Goal: Task Accomplishment & Management: Manage account settings

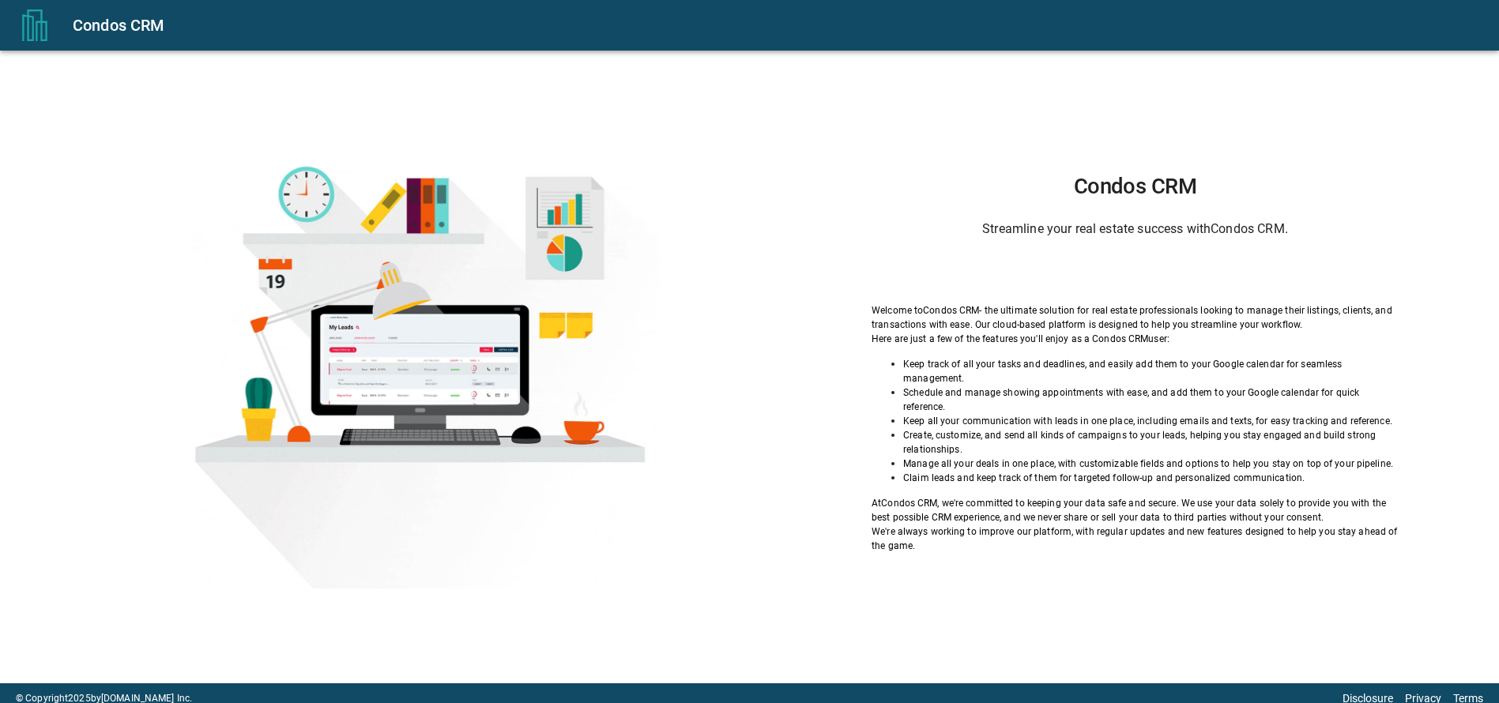
click at [1098, 267] on div "Condos CRM Streamline your real estate success with Condos CRM . Welcome to Con…" at bounding box center [1135, 363] width 649 height 379
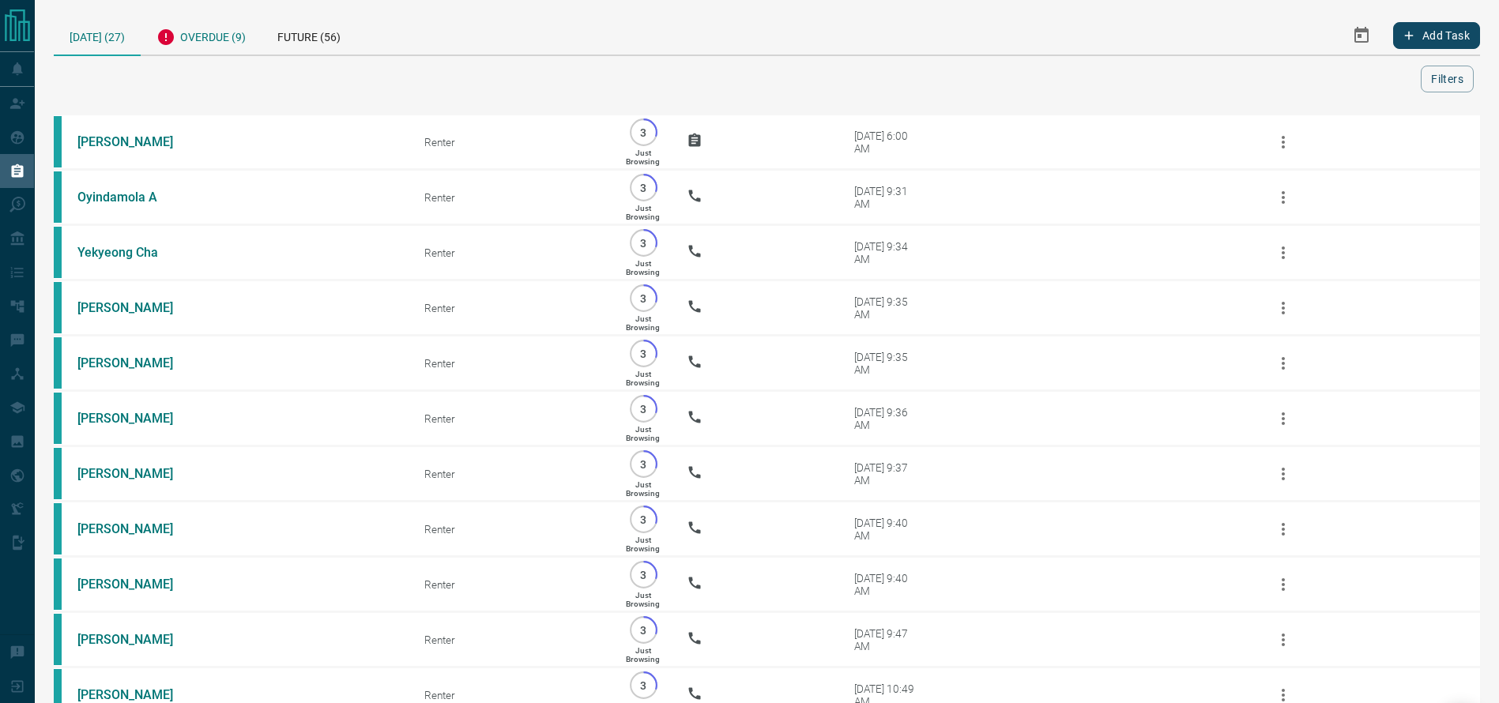
click at [235, 28] on div "Overdue (9)" at bounding box center [201, 35] width 121 height 39
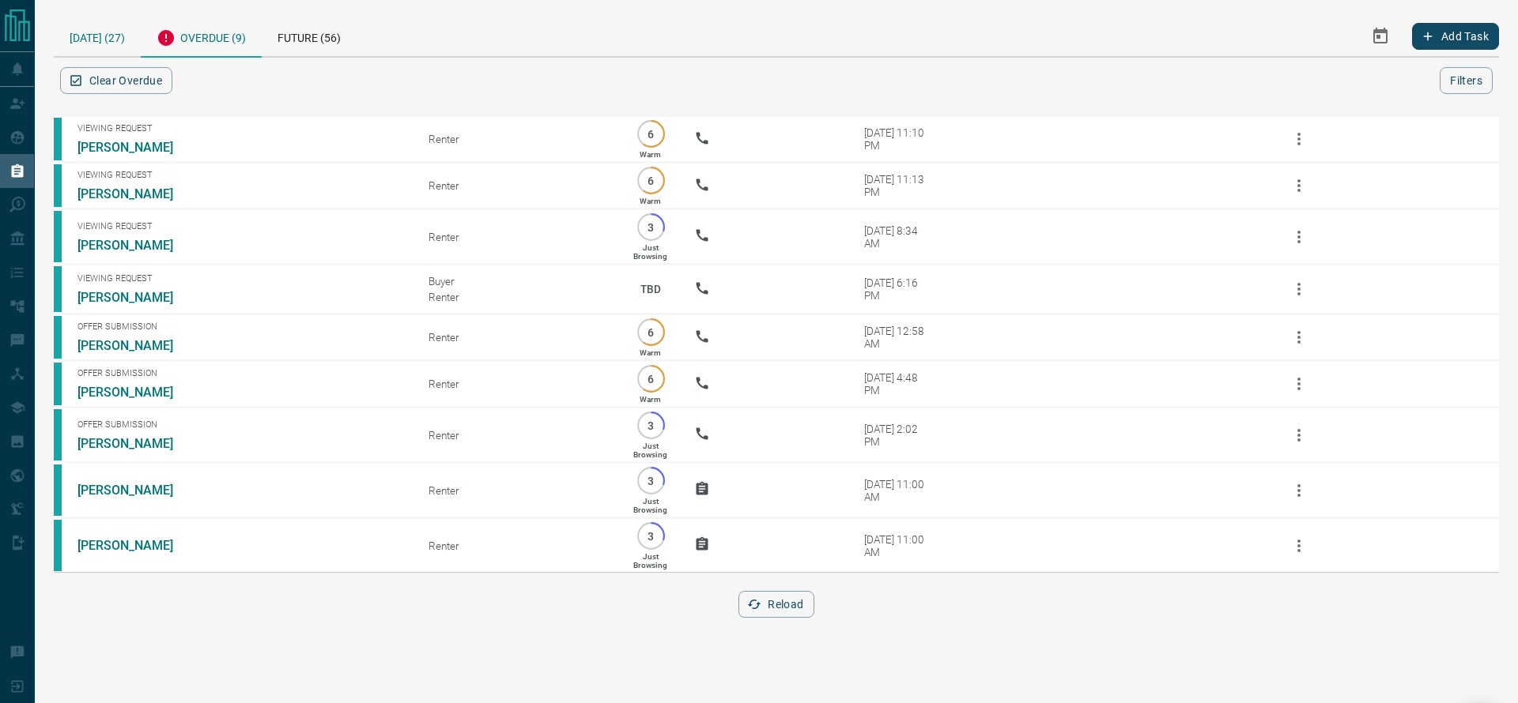
click at [101, 39] on div "[DATE] (27)" at bounding box center [97, 36] width 87 height 40
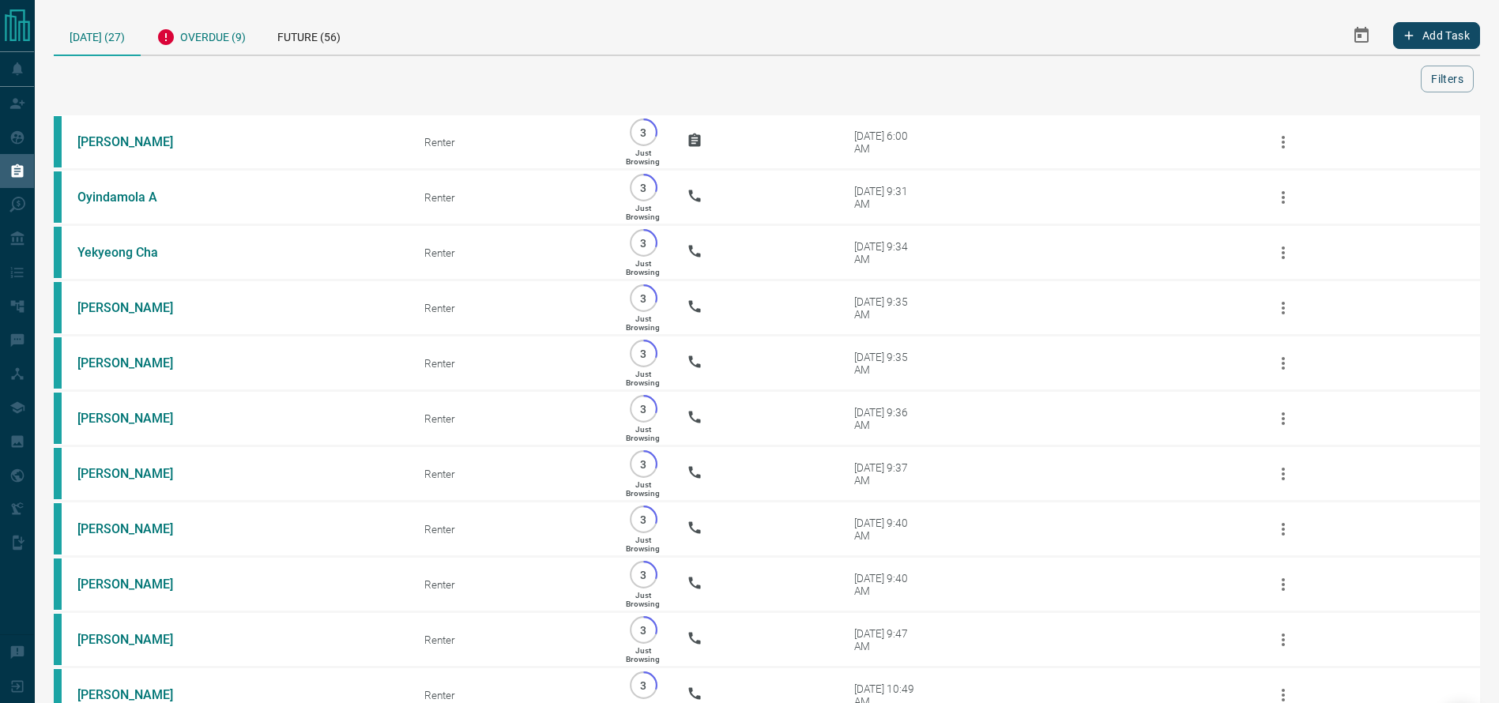
click at [247, 35] on div "Overdue (9)" at bounding box center [201, 35] width 121 height 39
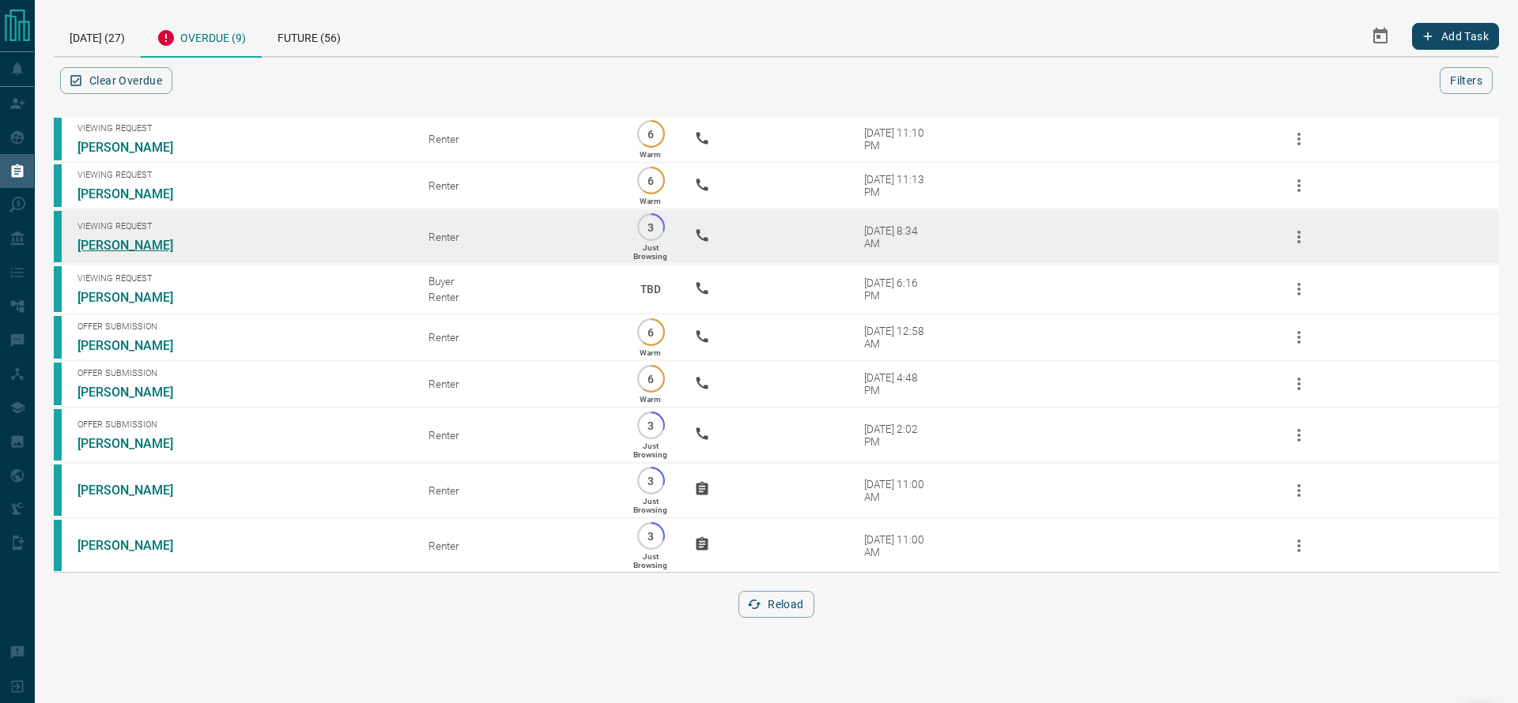
click at [127, 251] on link "[PERSON_NAME]" at bounding box center [136, 245] width 119 height 15
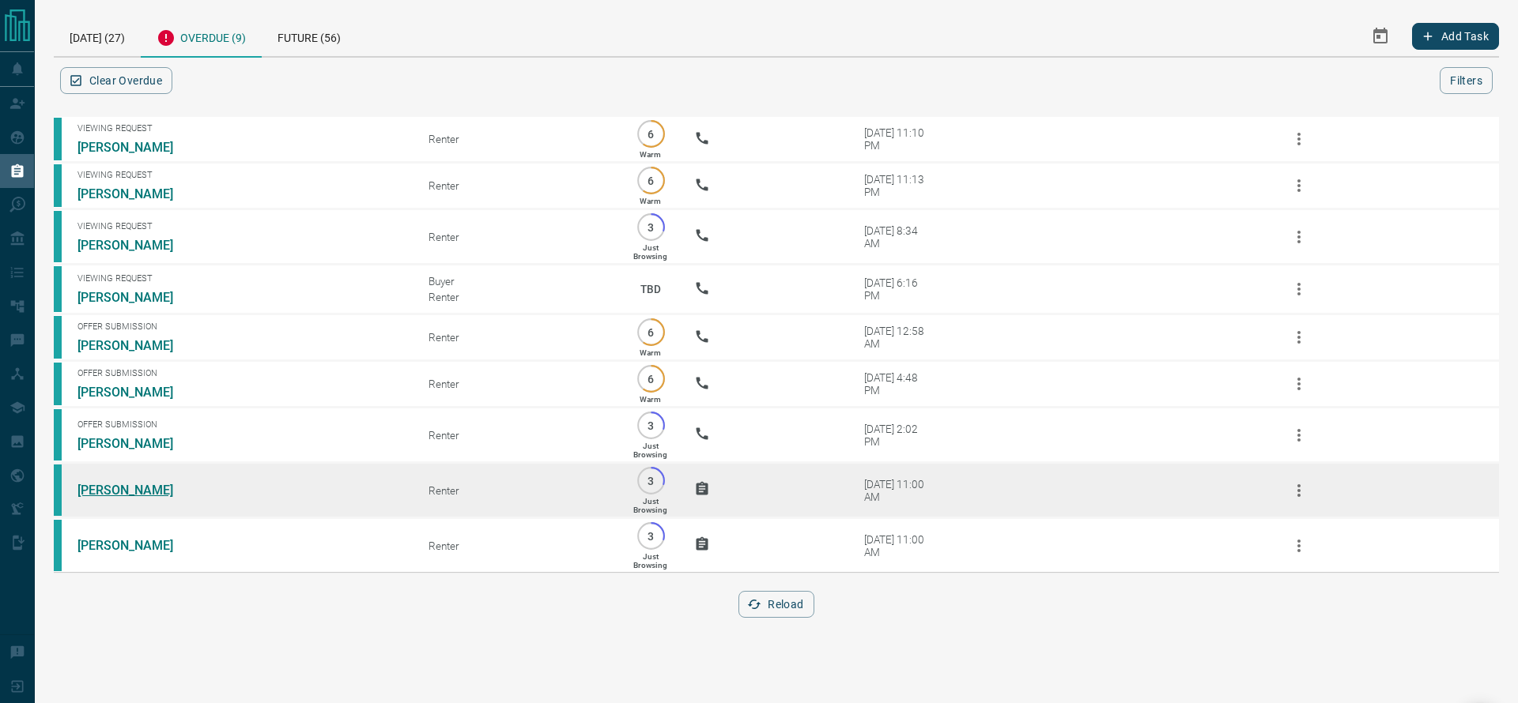
click at [96, 498] on link "[PERSON_NAME]" at bounding box center [136, 490] width 119 height 15
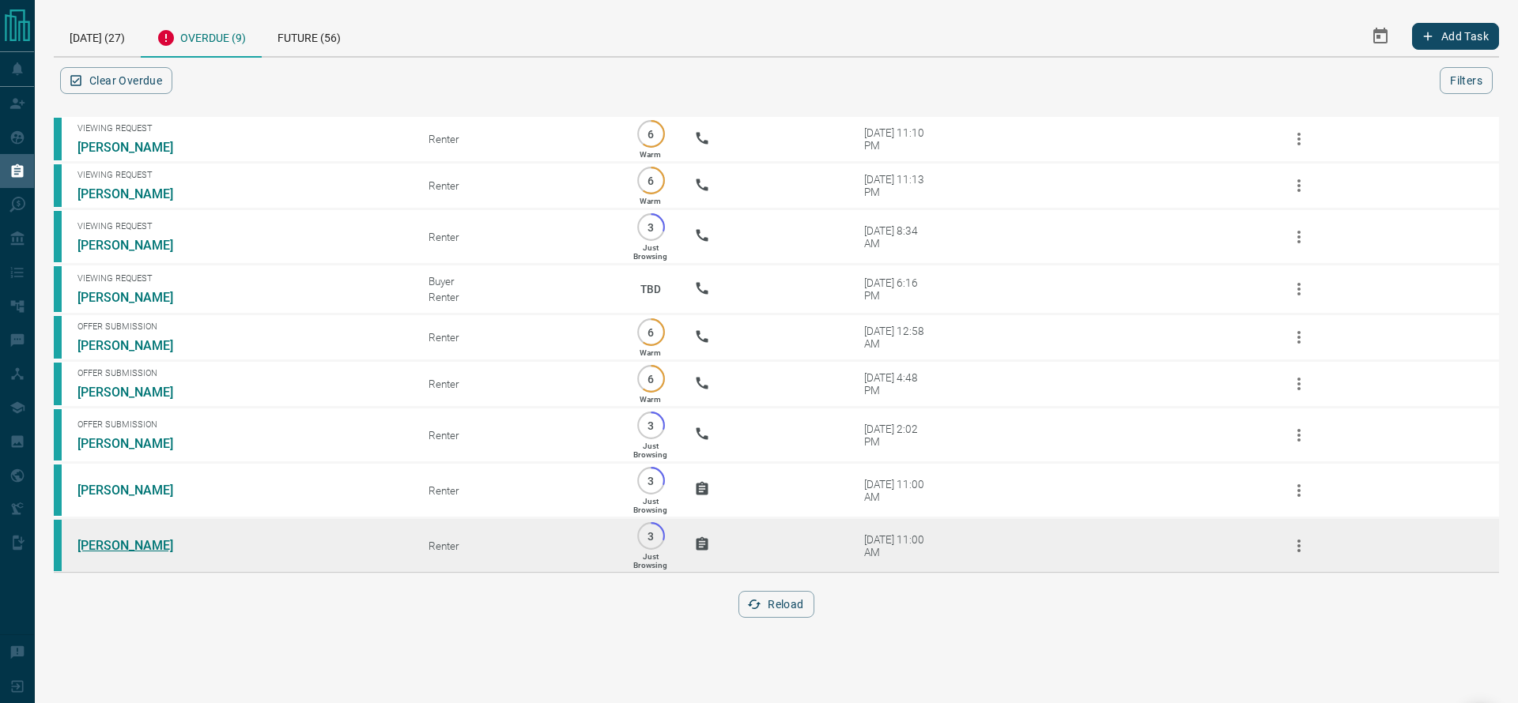
click at [131, 553] on link "[PERSON_NAME]" at bounding box center [136, 545] width 119 height 15
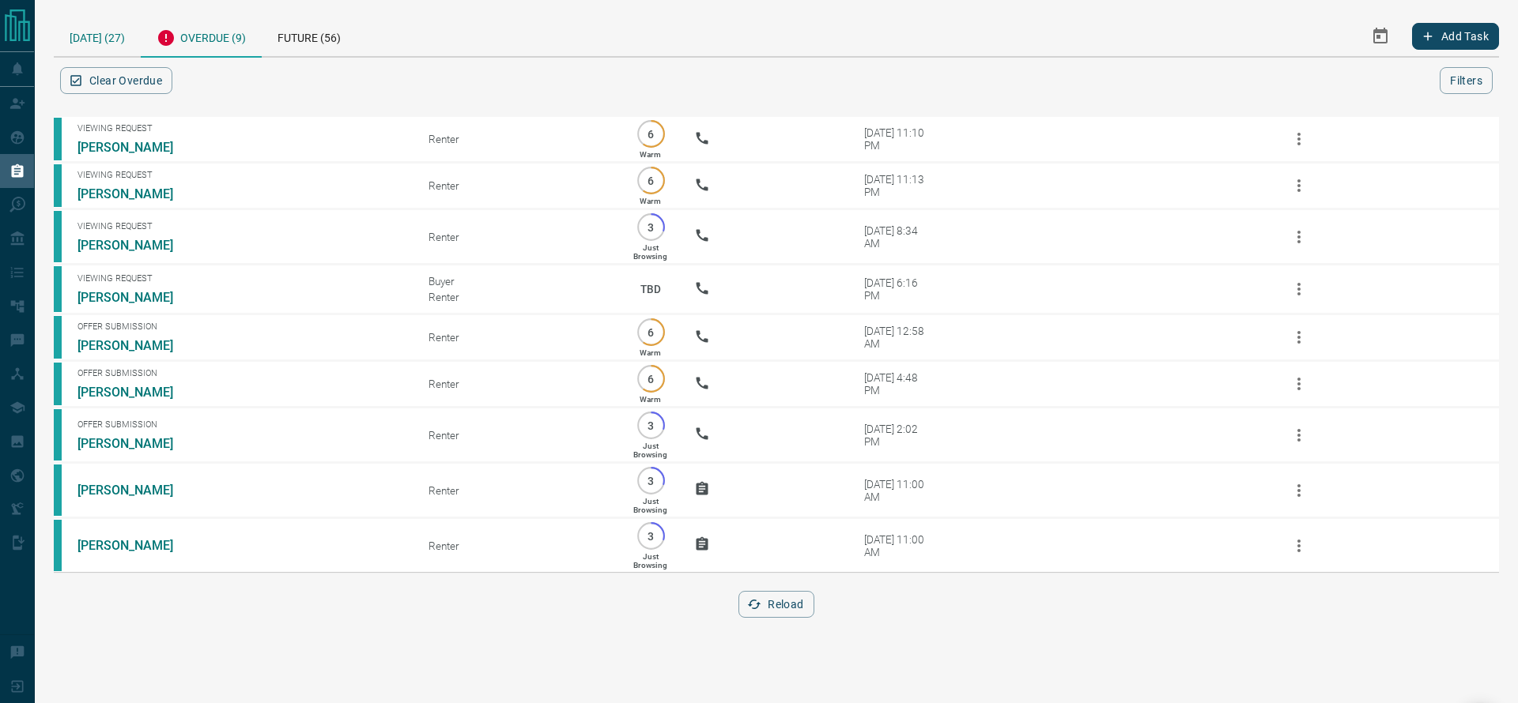
click at [100, 16] on div "[DATE] (27)" at bounding box center [97, 36] width 87 height 40
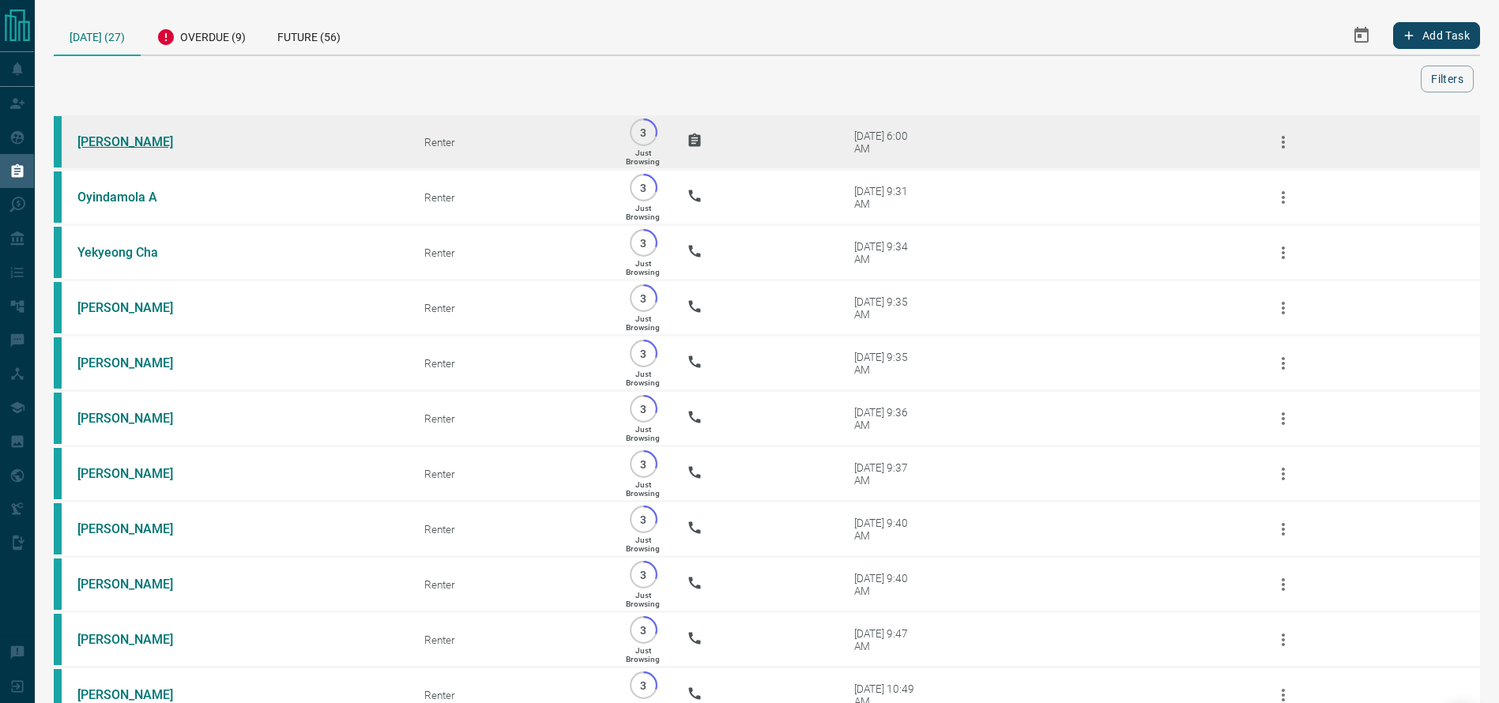
click at [154, 146] on link "[PERSON_NAME]" at bounding box center [136, 141] width 119 height 15
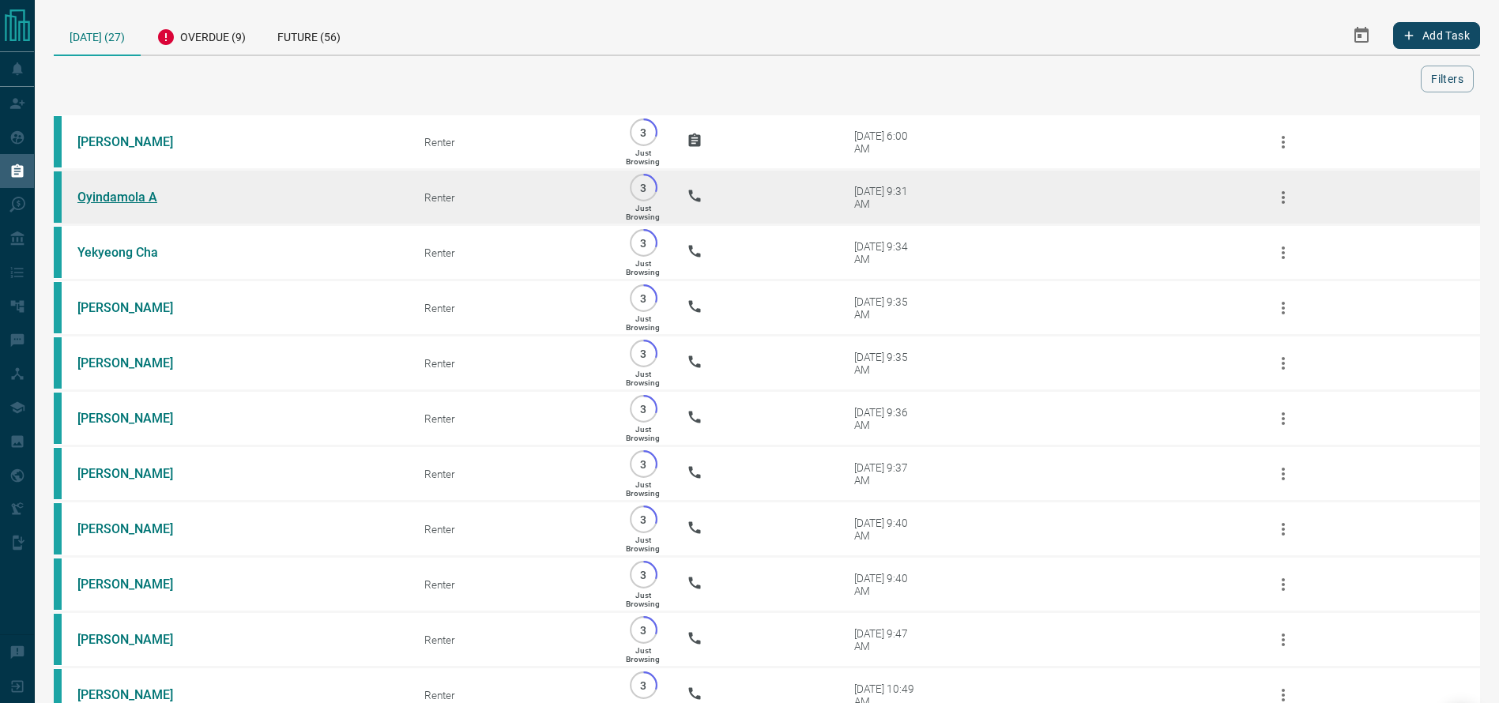
click at [102, 197] on link "Oyindamola A" at bounding box center [136, 197] width 119 height 15
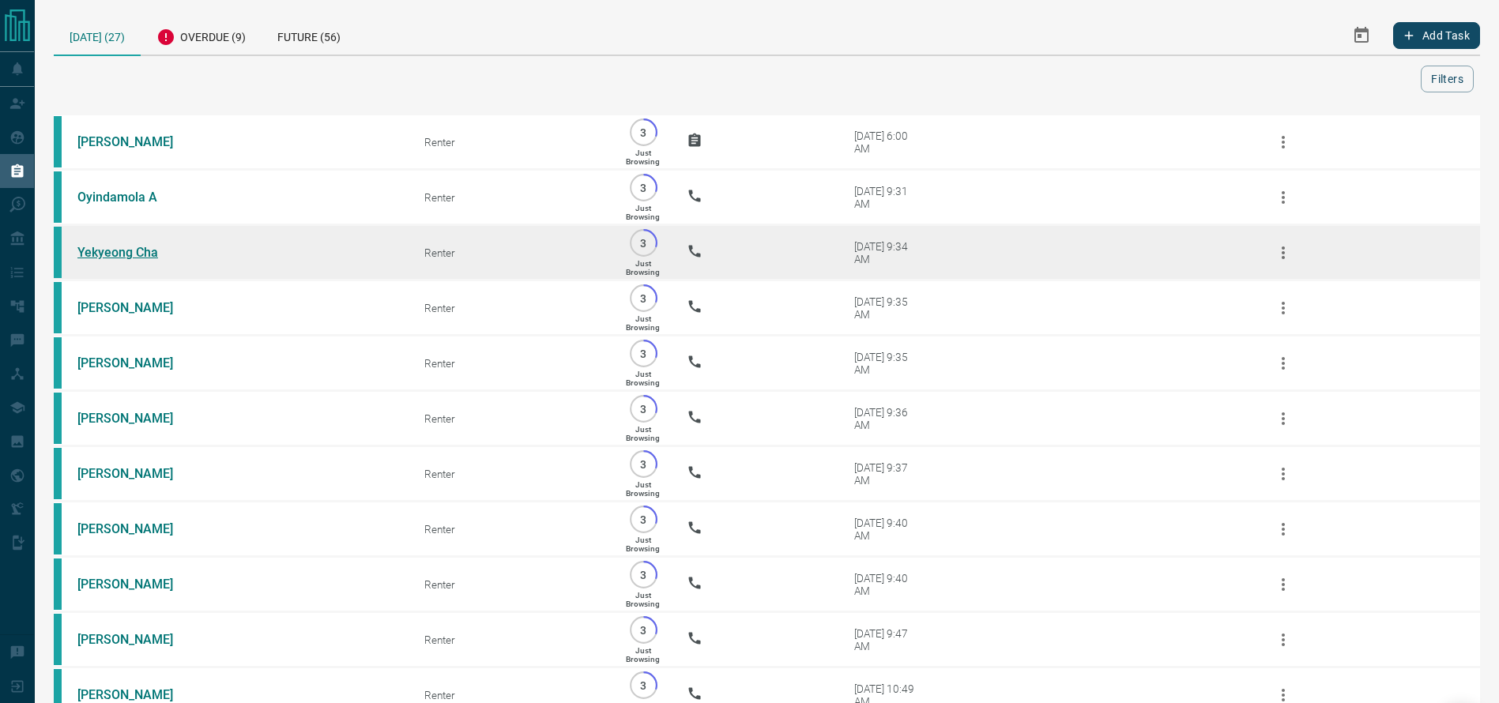
click at [123, 259] on link "Yekyeong Cha" at bounding box center [136, 252] width 119 height 15
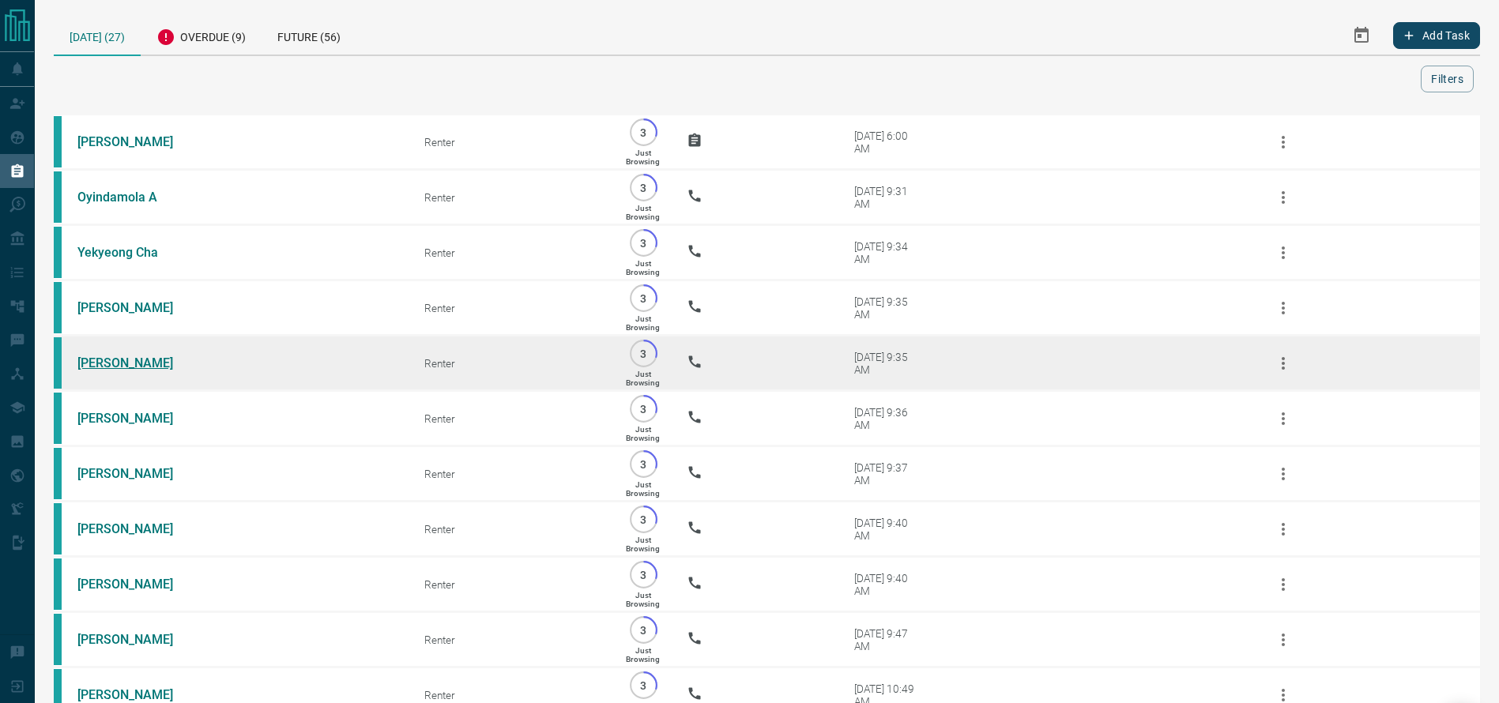
click at [148, 370] on link "[PERSON_NAME]" at bounding box center [136, 363] width 119 height 15
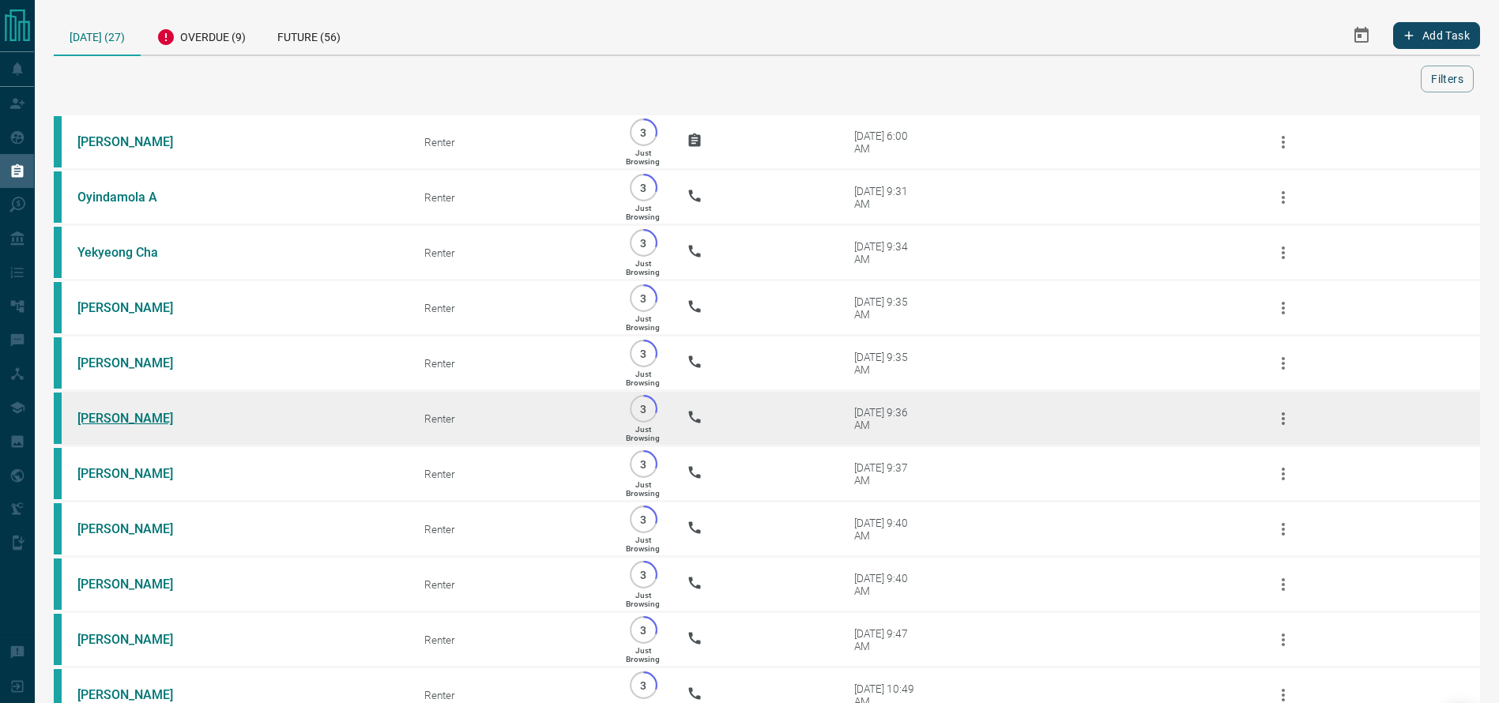
click at [98, 426] on link "[PERSON_NAME]" at bounding box center [136, 418] width 119 height 15
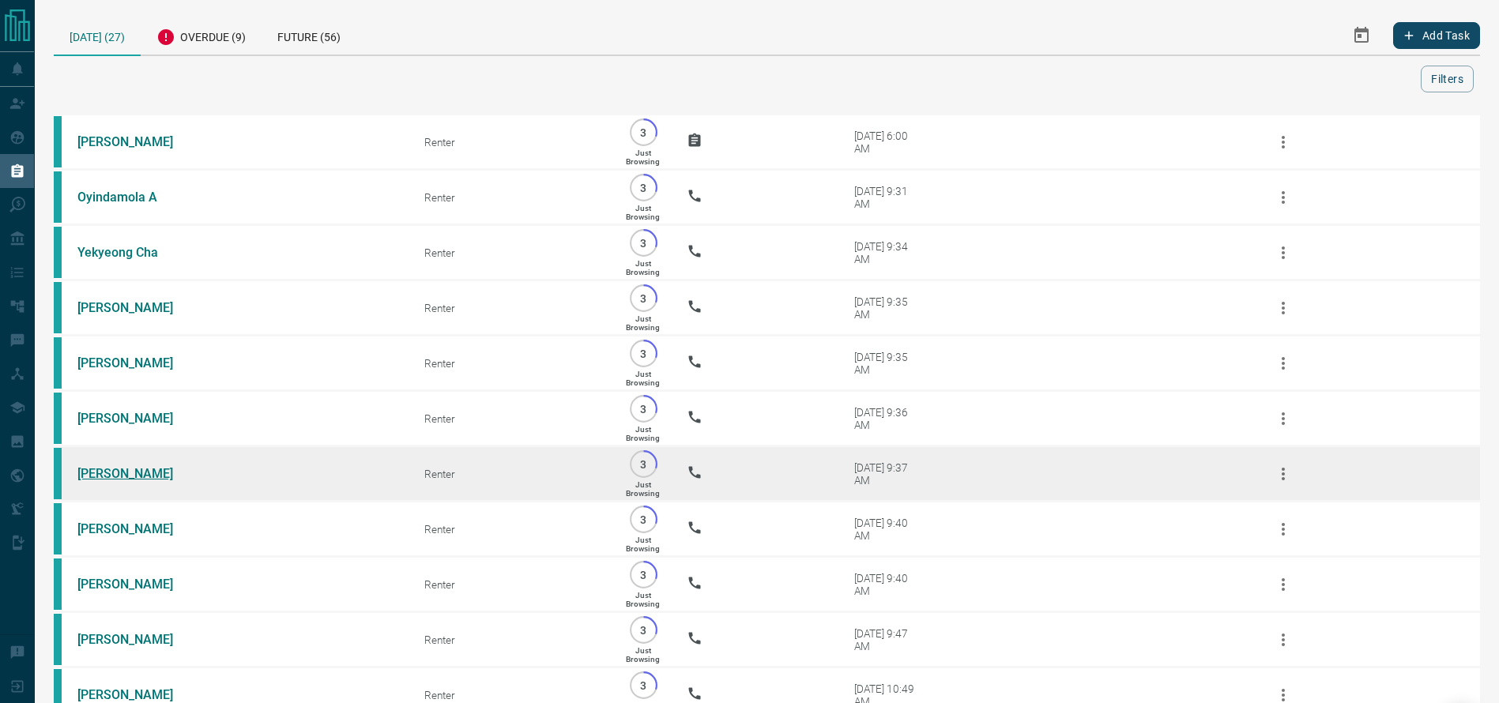
click at [107, 481] on link "[PERSON_NAME]" at bounding box center [136, 473] width 119 height 15
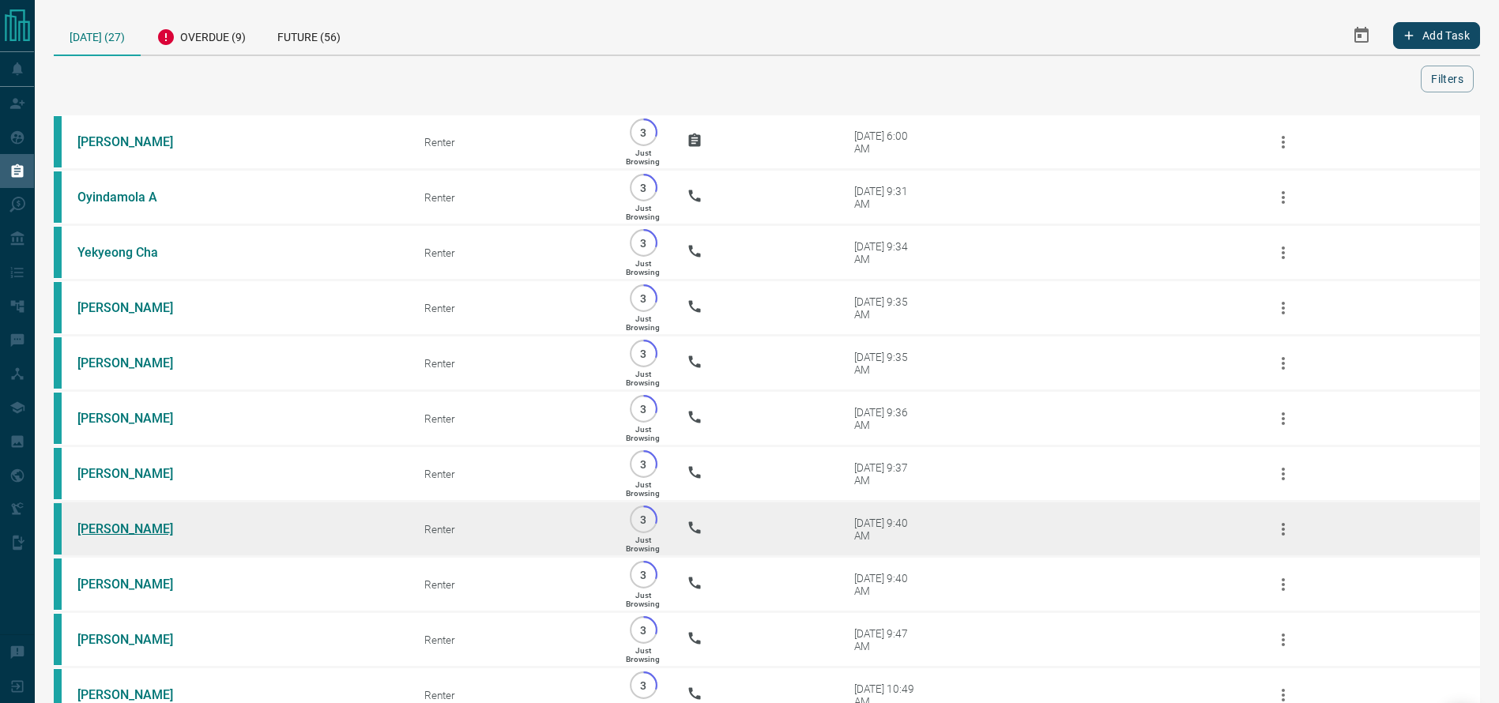
click at [122, 537] on link "[PERSON_NAME]" at bounding box center [136, 529] width 119 height 15
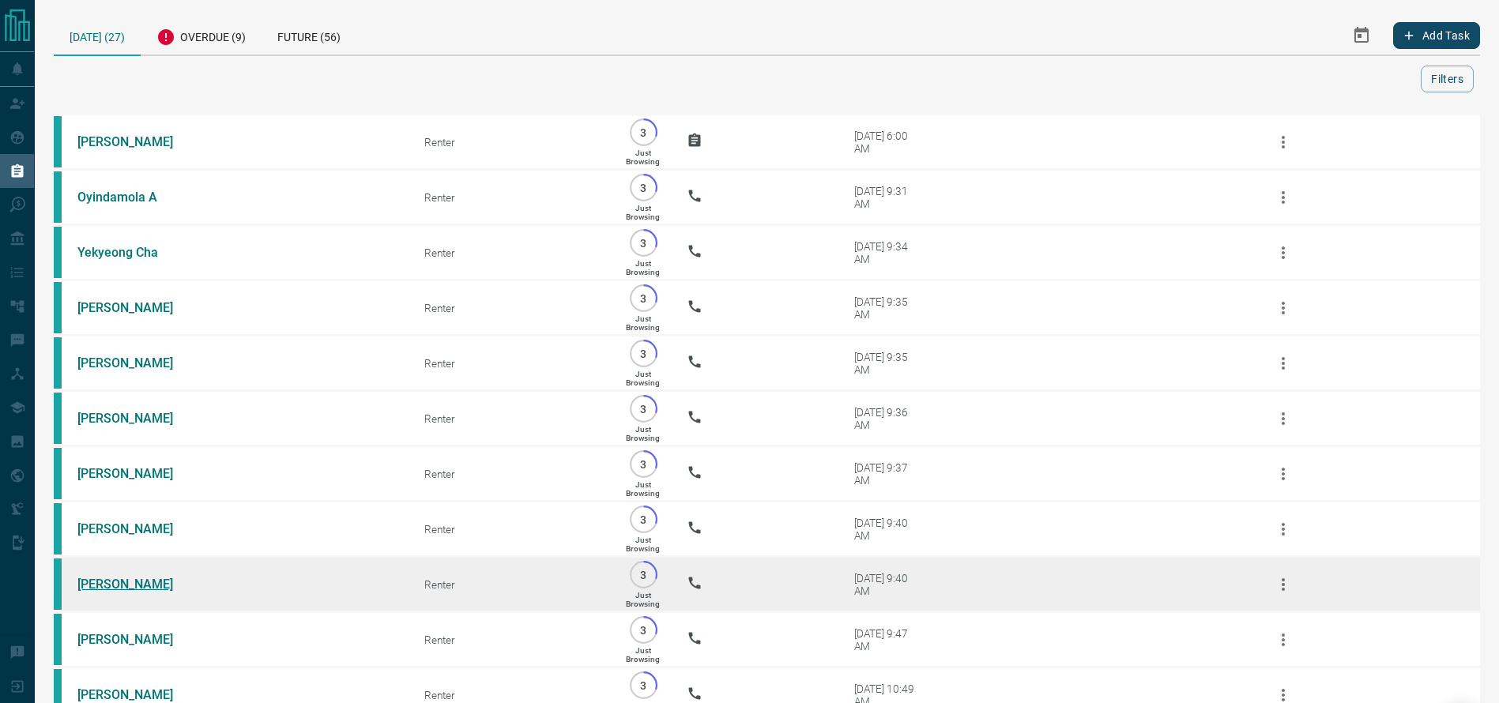
click at [107, 592] on link "[PERSON_NAME]" at bounding box center [136, 584] width 119 height 15
